Goal: Task Accomplishment & Management: Complete application form

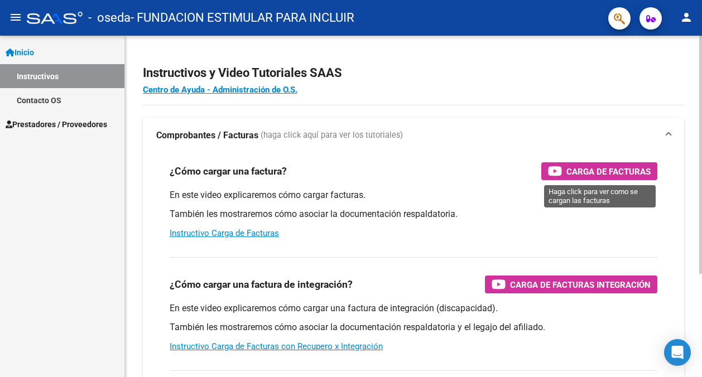
click at [613, 171] on span "Carga de Facturas" at bounding box center [608, 172] width 84 height 14
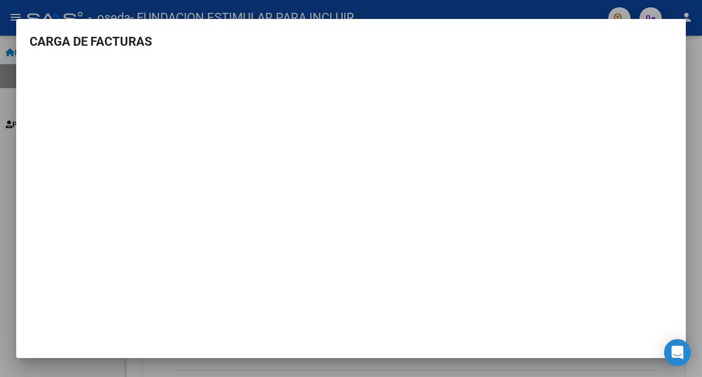
click at [479, 11] on div at bounding box center [351, 188] width 702 height 377
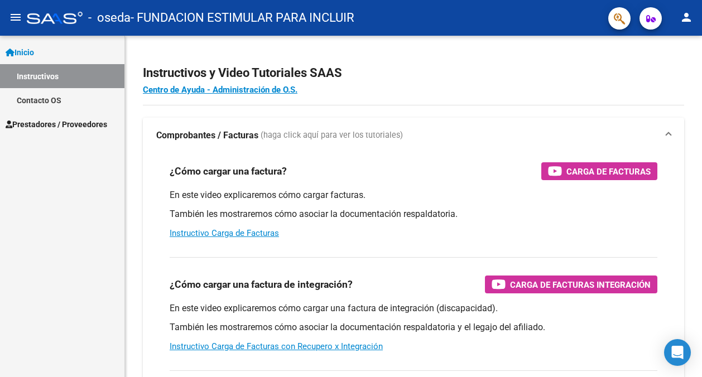
click at [56, 124] on span "Prestadores / Proveedores" at bounding box center [57, 124] width 102 height 12
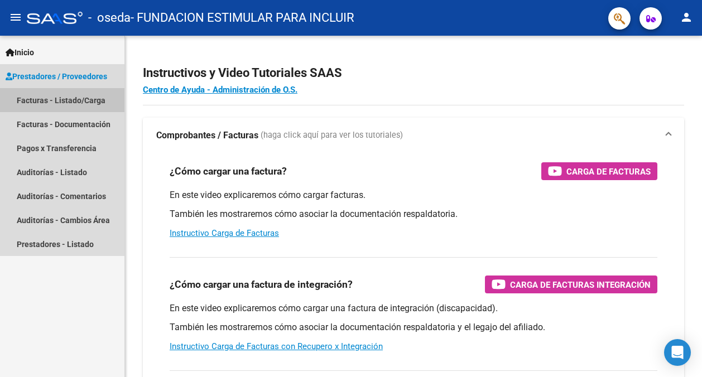
click at [68, 98] on link "Facturas - Listado/Carga" at bounding box center [62, 100] width 124 height 24
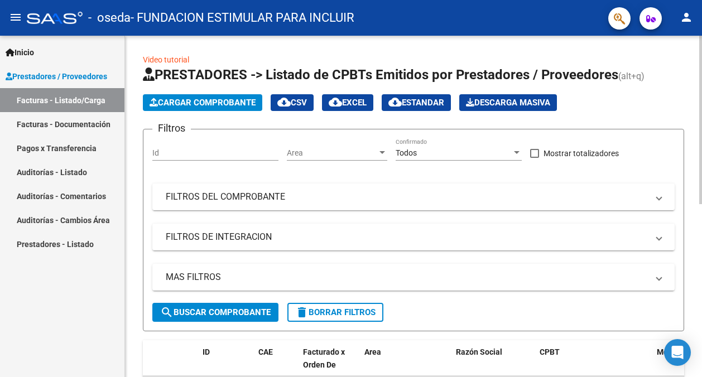
click at [227, 103] on span "Cargar Comprobante" at bounding box center [202, 103] width 106 height 10
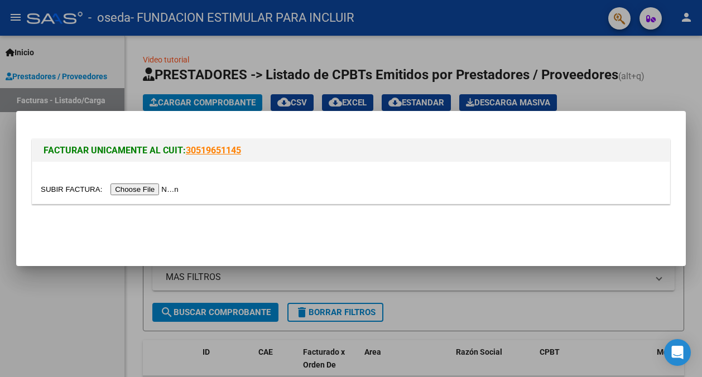
click at [139, 189] on input "file" at bounding box center [111, 189] width 141 height 12
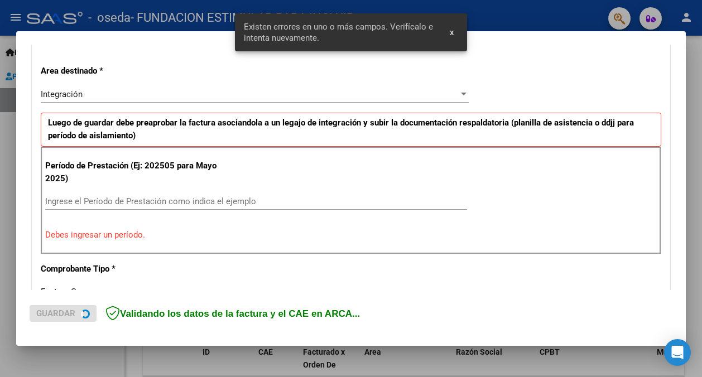
scroll to position [244, 0]
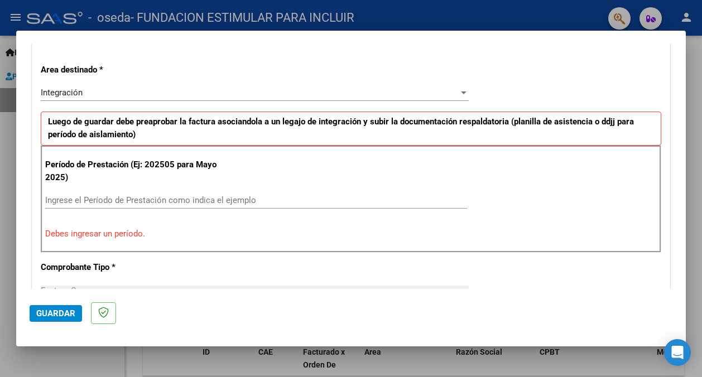
click at [102, 199] on input "Ingrese el Período de Prestación como indica el ejemplo" at bounding box center [256, 200] width 422 height 10
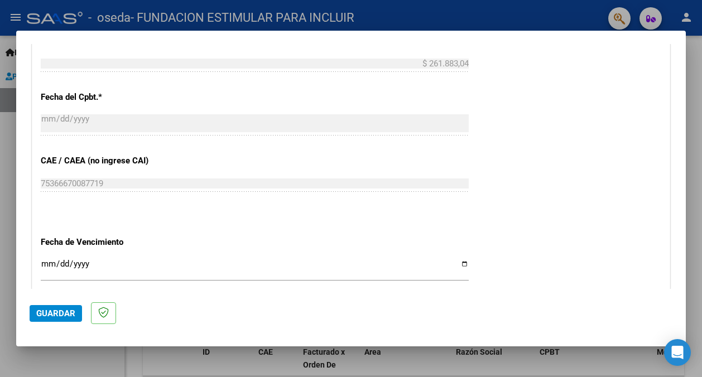
scroll to position [664, 0]
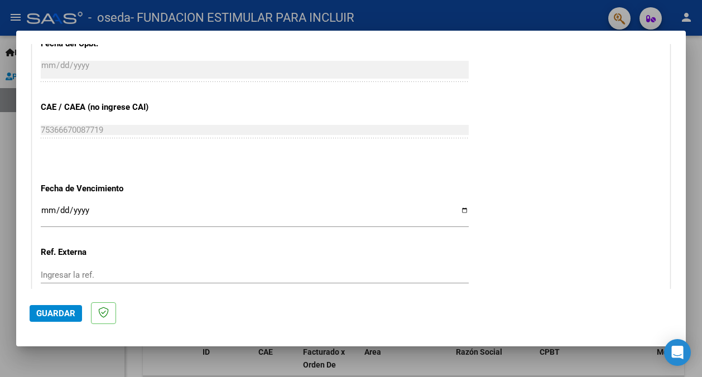
type input "202508"
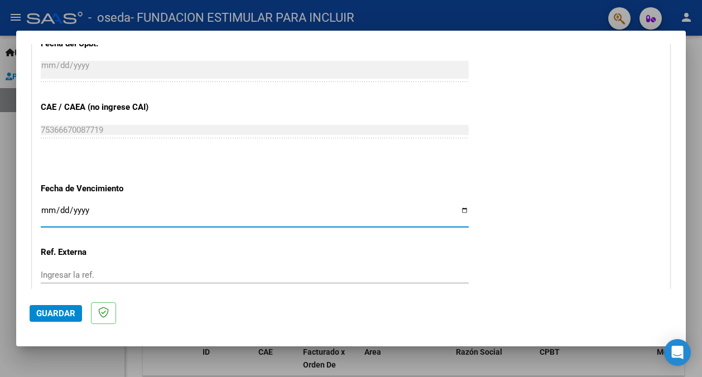
click at [41, 209] on input "Ingresar la fecha" at bounding box center [255, 215] width 428 height 18
